Goal: Browse casually

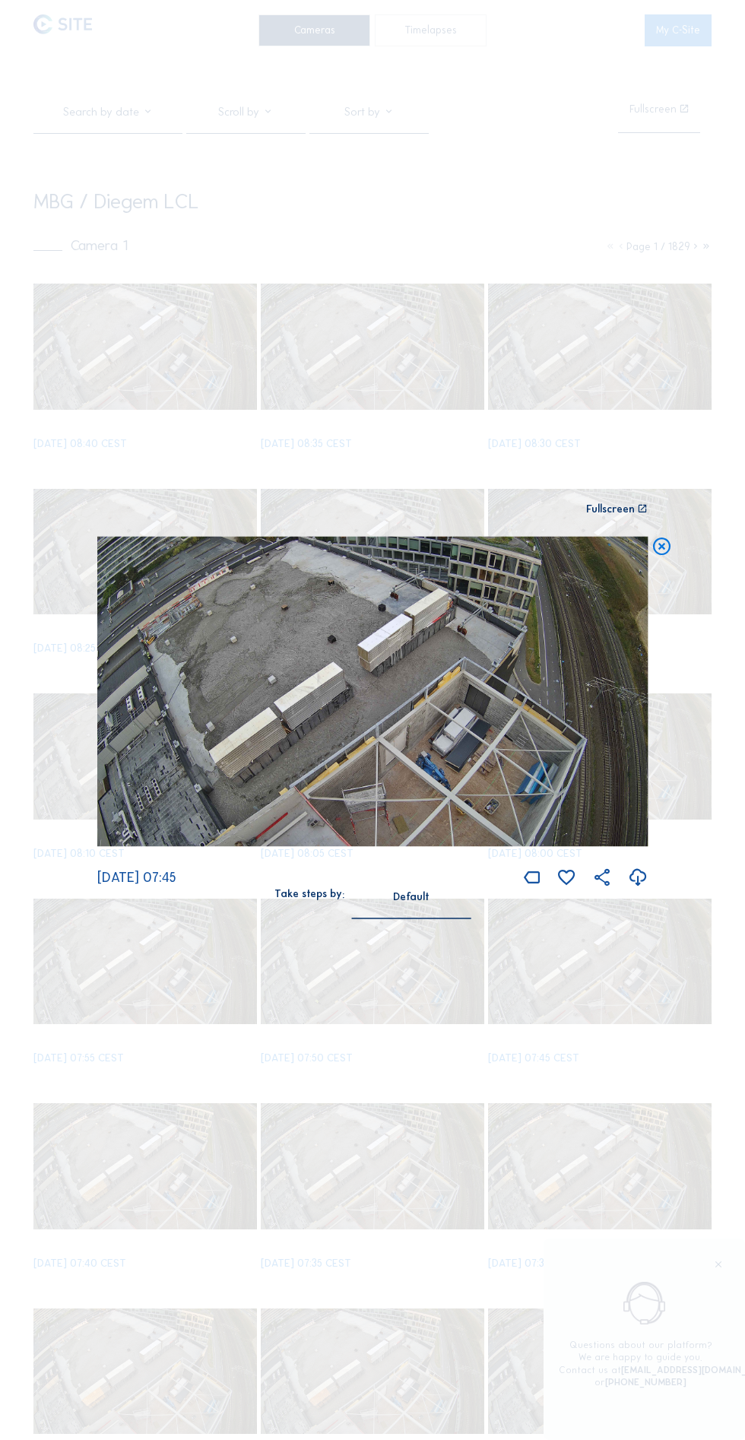
click at [606, 299] on div "Scroll to travel through time | Press 'Alt' Button + Scroll to Zoom | Click and…" at bounding box center [372, 720] width 745 height 1440
click at [660, 558] on icon at bounding box center [662, 547] width 21 height 21
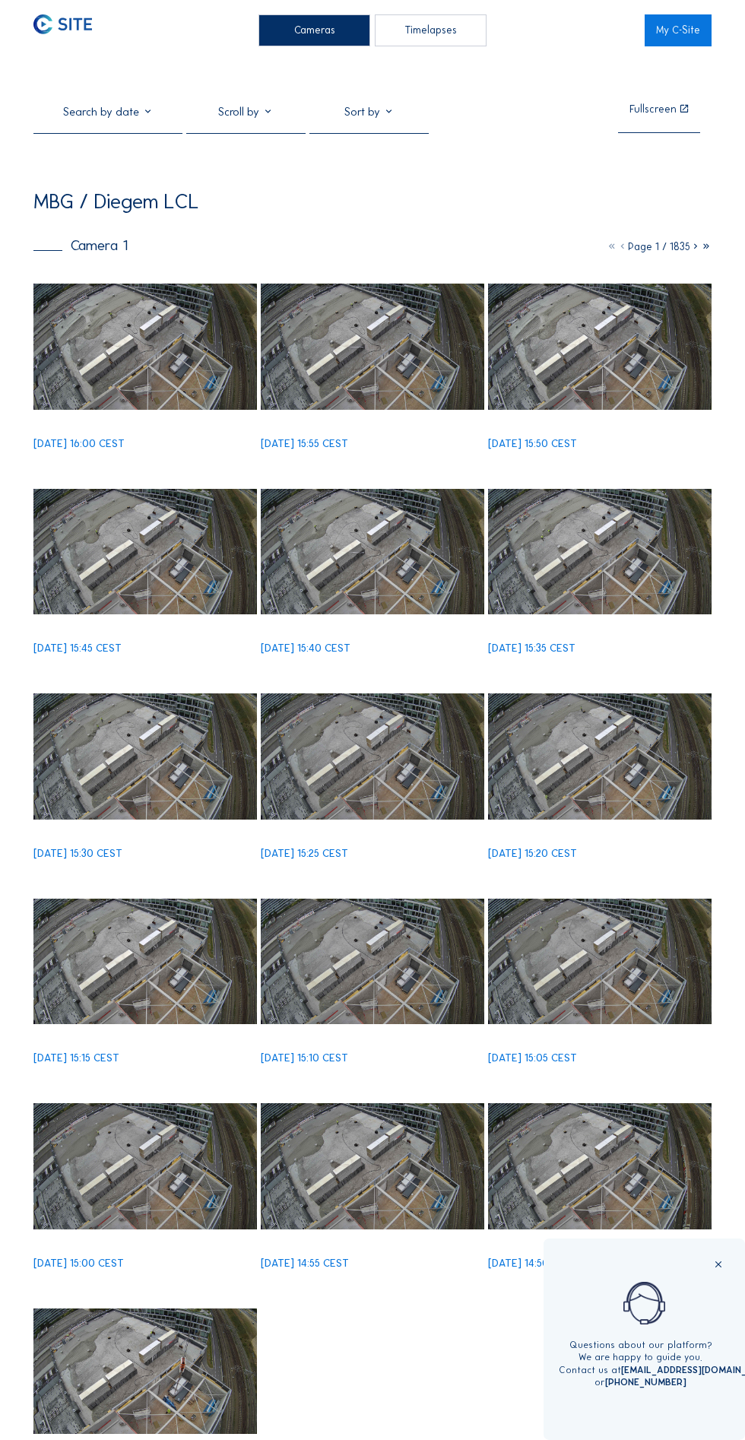
click at [170, 380] on img at bounding box center [145, 346] width 224 height 125
